Goal: Transaction & Acquisition: Purchase product/service

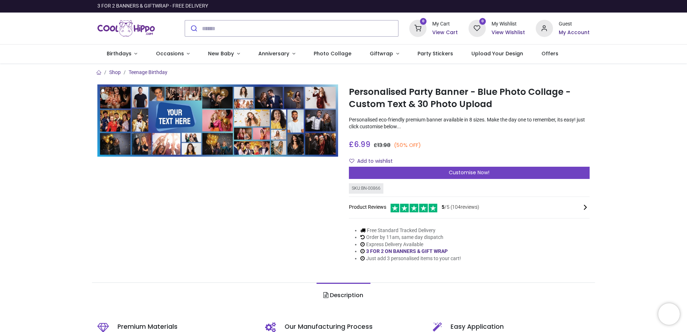
click at [460, 171] on span "Customise Now!" at bounding box center [469, 172] width 41 height 7
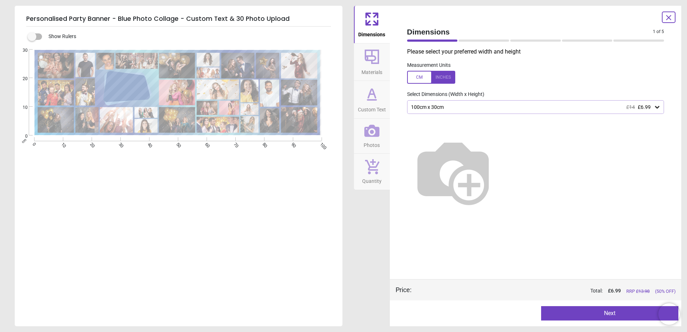
click at [659, 106] on icon at bounding box center [657, 107] width 4 height 3
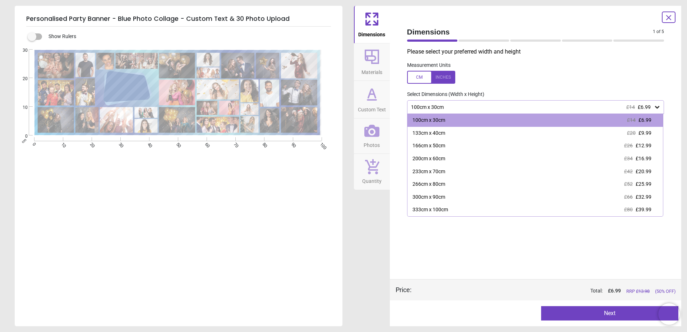
click at [243, 190] on div "E" at bounding box center [178, 216] width 326 height 332
click at [514, 77] on label at bounding box center [535, 77] width 257 height 13
click at [352, 231] on div "Personalised Party Banner - Blue Photo Collage - Custom Text & 30 Photo Upload …" at bounding box center [343, 166] width 687 height 332
click at [415, 81] on div at bounding box center [431, 77] width 48 height 13
click at [415, 78] on div at bounding box center [431, 77] width 48 height 13
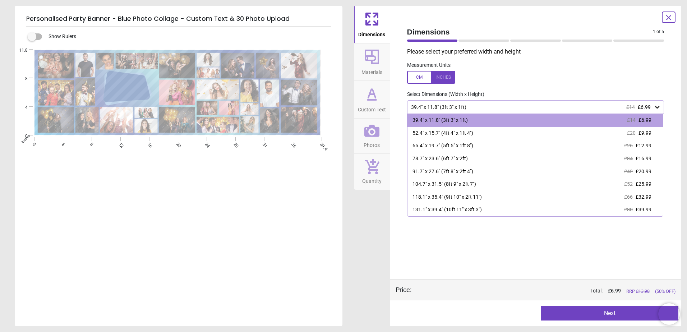
click at [414, 72] on div at bounding box center [431, 77] width 48 height 13
click at [571, 120] on div "100cm x 30cm £14 £6.99" at bounding box center [535, 120] width 256 height 13
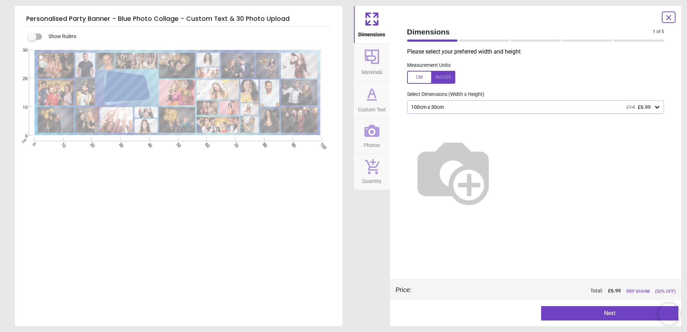
click at [519, 104] on div "100cm x 30cm £14 £6.99" at bounding box center [532, 107] width 244 height 6
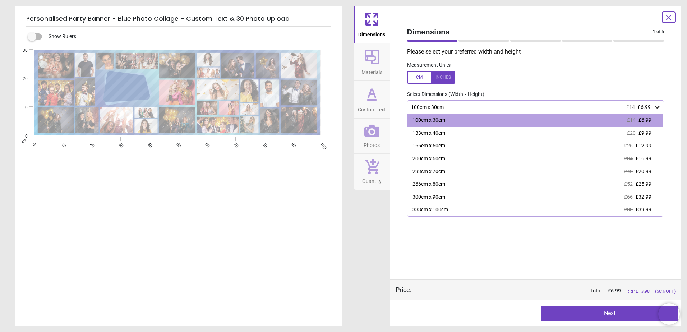
click at [508, 142] on div "166cm x 50cm £26 £12.99" at bounding box center [535, 145] width 256 height 13
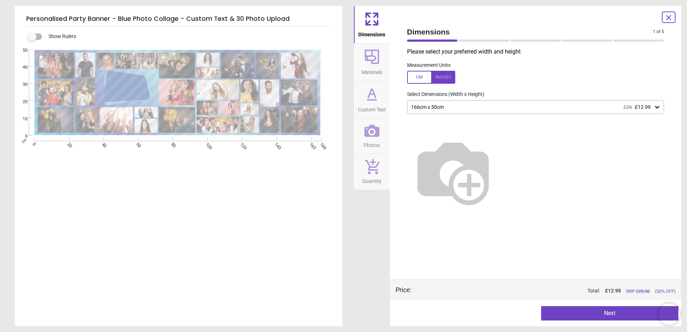
click at [374, 63] on icon at bounding box center [372, 57] width 14 height 14
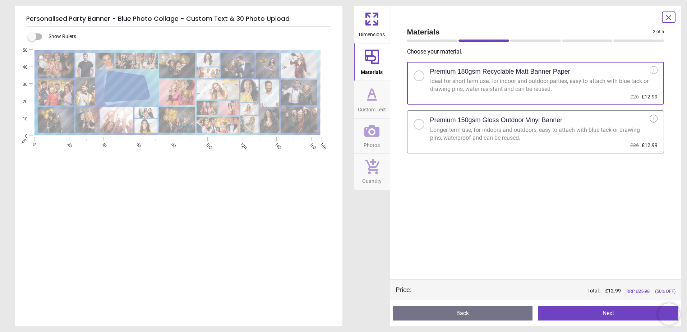
click at [488, 134] on div "Longer term use, for indoors and outdoors, easy to attach with blue tack or dra…" at bounding box center [540, 134] width 220 height 16
click at [366, 89] on icon at bounding box center [371, 93] width 17 height 17
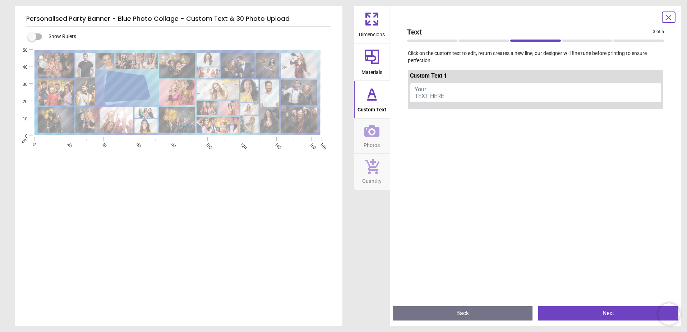
click at [446, 92] on button "Your TEXT HERE" at bounding box center [535, 93] width 251 height 20
click at [423, 87] on span "Your TEXT HERE" at bounding box center [428, 93] width 29 height 14
click at [439, 84] on button "Your TEXT HERE" at bounding box center [535, 93] width 251 height 20
type textarea "**********"
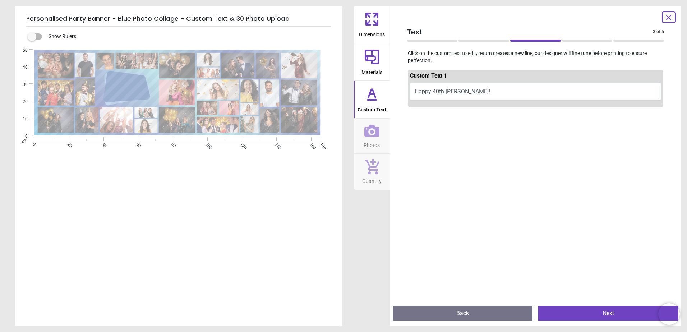
click at [476, 90] on button "Happy 40th [PERSON_NAME]!" at bounding box center [535, 92] width 251 height 18
click at [381, 132] on button "Photos" at bounding box center [372, 136] width 36 height 35
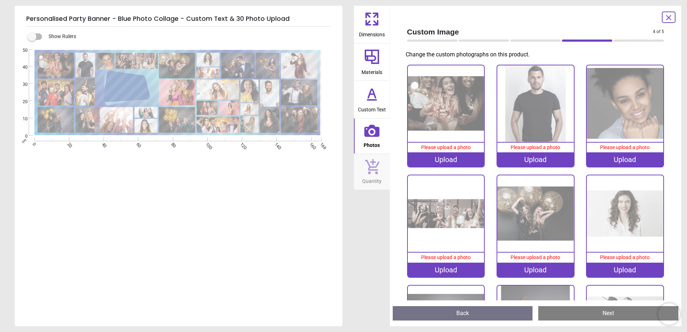
scroll to position [0, 0]
click at [452, 157] on div "Upload" at bounding box center [446, 159] width 77 height 14
click at [541, 159] on div "Upload" at bounding box center [535, 159] width 77 height 14
click at [619, 219] on img at bounding box center [625, 213] width 77 height 77
